Goal: Transaction & Acquisition: Book appointment/travel/reservation

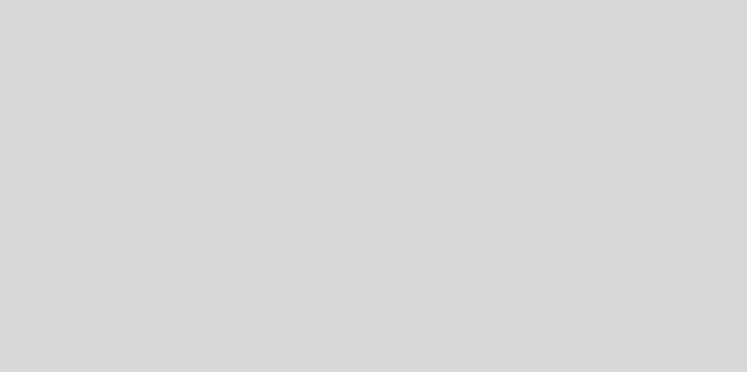
select select "es"
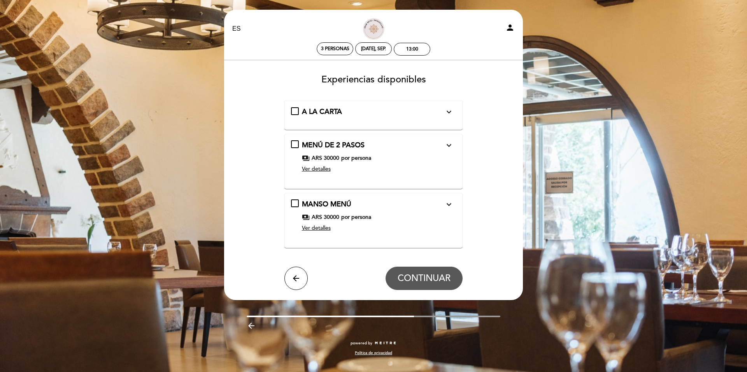
click at [308, 168] on span "Ver detalles" at bounding box center [316, 169] width 29 height 7
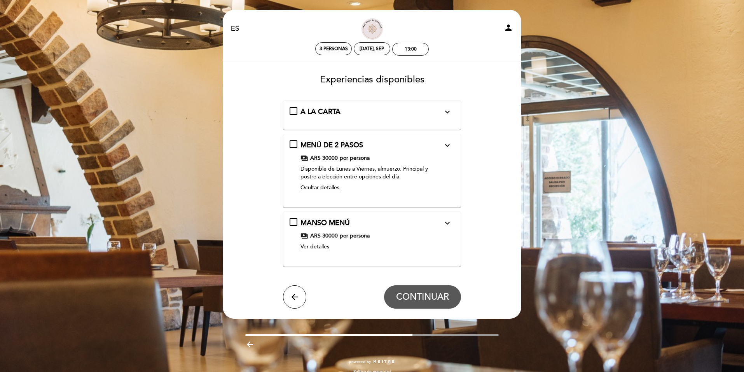
click at [454, 110] on button "expand_more" at bounding box center [448, 112] width 14 height 10
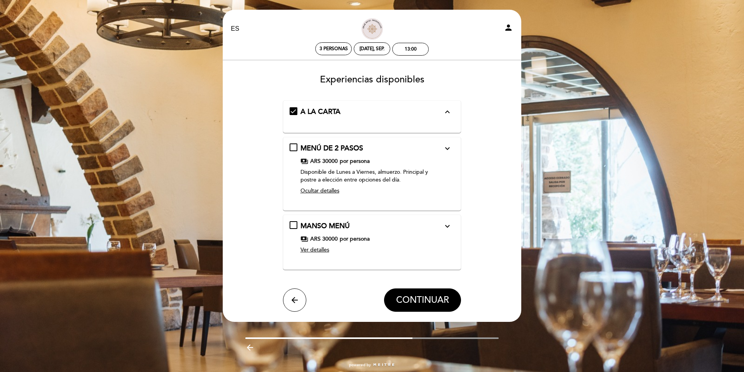
click at [449, 111] on icon "expand_less" at bounding box center [447, 111] width 9 height 9
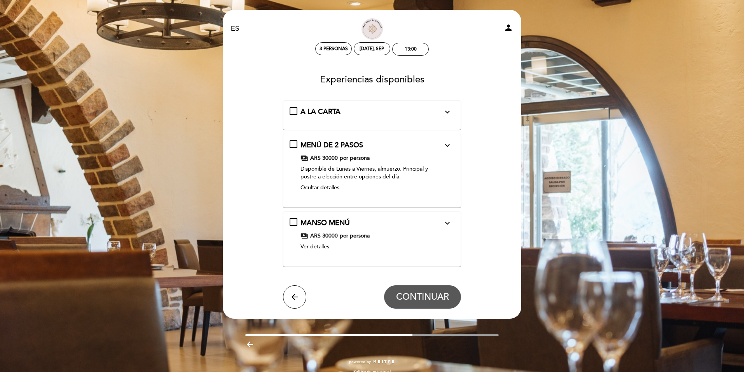
click at [315, 246] on span "Ver detalles" at bounding box center [315, 246] width 29 height 7
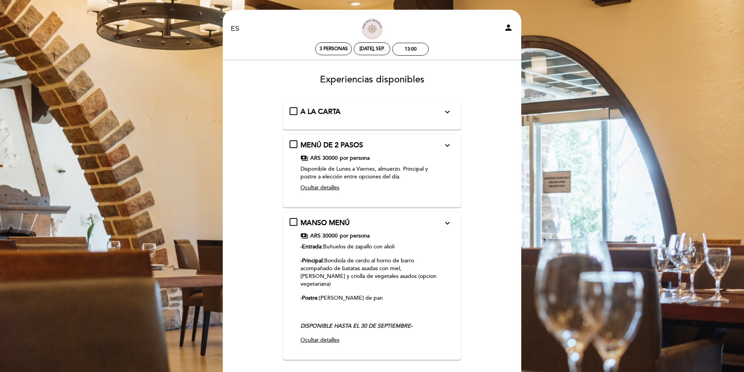
click at [295, 220] on div "[PERSON_NAME] MENÚ expand_more Menú de 3 pasos + un agua DISPONIBLE HASTA EL 30…" at bounding box center [372, 282] width 165 height 129
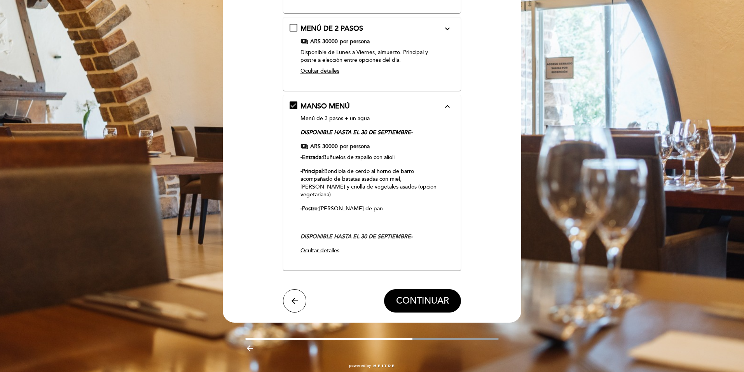
scroll to position [123, 0]
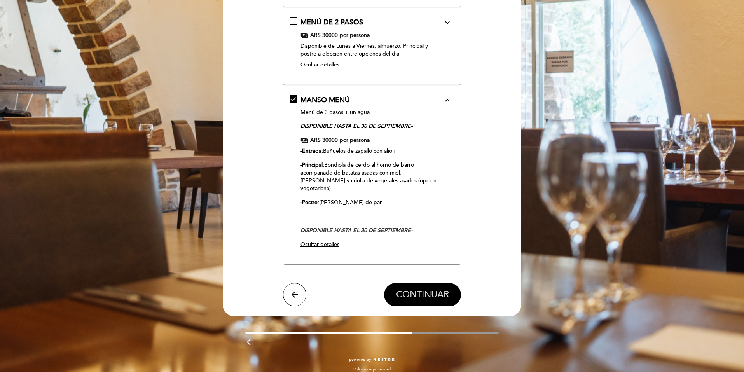
click at [427, 289] on span "CONTINUAR" at bounding box center [422, 294] width 53 height 11
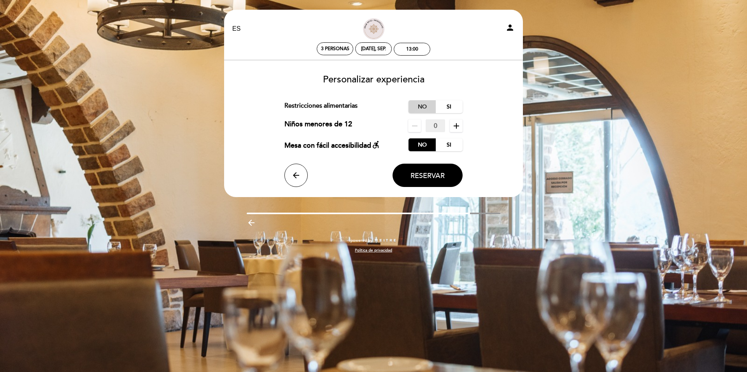
click at [425, 111] on label "No" at bounding box center [421, 106] width 27 height 13
click at [421, 146] on label "No" at bounding box center [421, 144] width 27 height 13
click at [433, 181] on button "Reservar" at bounding box center [427, 175] width 70 height 23
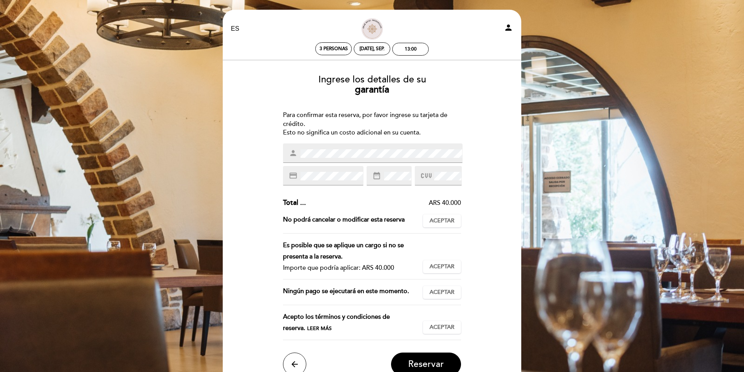
click at [446, 99] on div "Ingrese los detalles de su garantía Para confirmar esta reserva, por favor ingr…" at bounding box center [372, 222] width 288 height 308
click at [464, 180] on div "Ingrese los detalles de su garantía Para confirmar esta reserva, por favor ingr…" at bounding box center [372, 222] width 288 height 308
click at [443, 224] on span "Aceptar" at bounding box center [442, 221] width 25 height 8
click at [513, 158] on div "Ingrese los detalles de su garantía Para confirmar esta reserva, por favor ingr…" at bounding box center [372, 222] width 288 height 308
click at [448, 266] on span "Aceptar" at bounding box center [442, 267] width 25 height 8
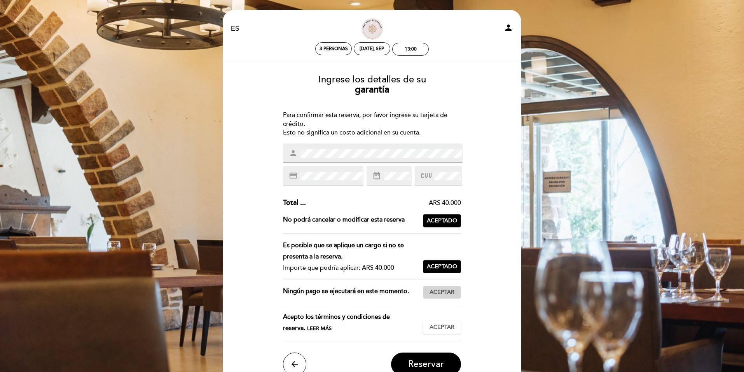
click at [444, 289] on span "Aceptar" at bounding box center [442, 293] width 25 height 8
click at [438, 326] on span "Aceptar" at bounding box center [442, 328] width 25 height 8
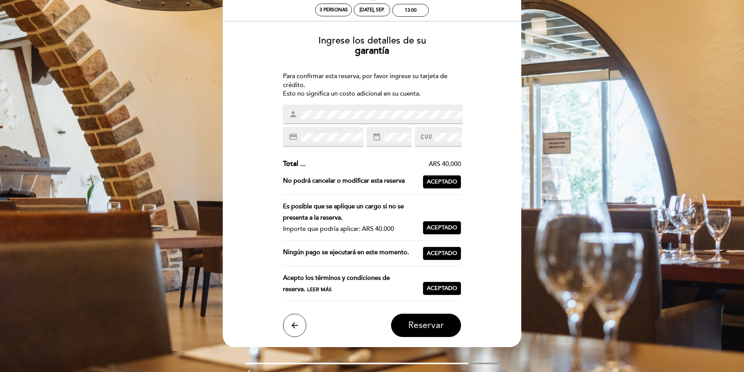
click at [429, 327] on span "Reservar" at bounding box center [426, 325] width 36 height 11
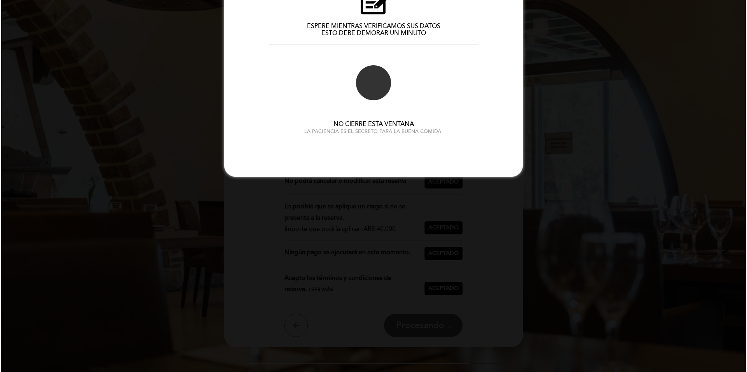
scroll to position [0, 0]
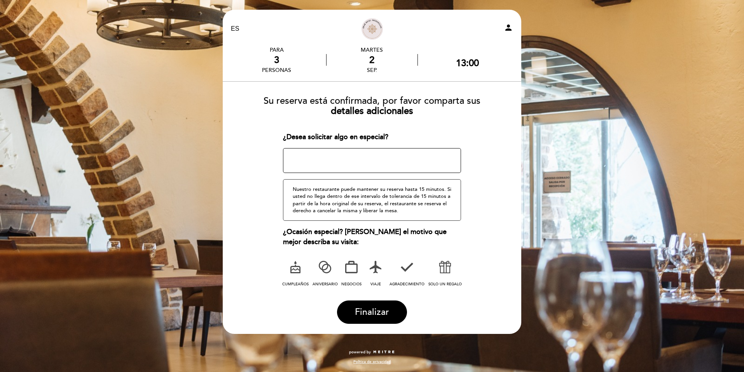
click at [448, 268] on icon at bounding box center [445, 267] width 20 height 20
click at [368, 313] on span "Finalizar" at bounding box center [372, 312] width 34 height 11
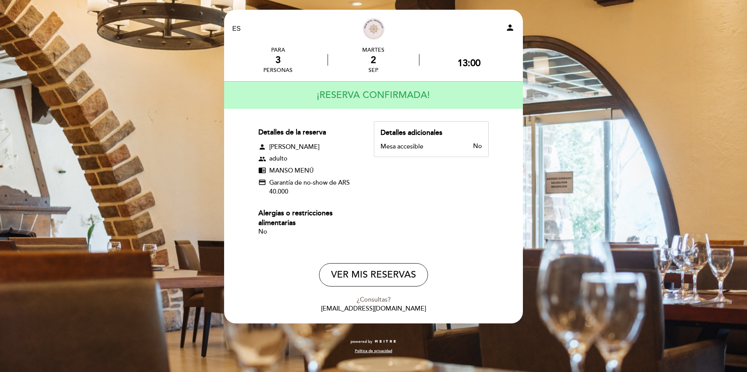
drag, startPoint x: 167, startPoint y: 79, endPoint x: 166, endPoint y: 67, distance: 12.1
click at [168, 79] on div "EN ES PT Restaurante Principal person PARA 3 personas martes [DATE] 13:00" at bounding box center [373, 186] width 747 height 372
